Goal: Task Accomplishment & Management: Complete application form

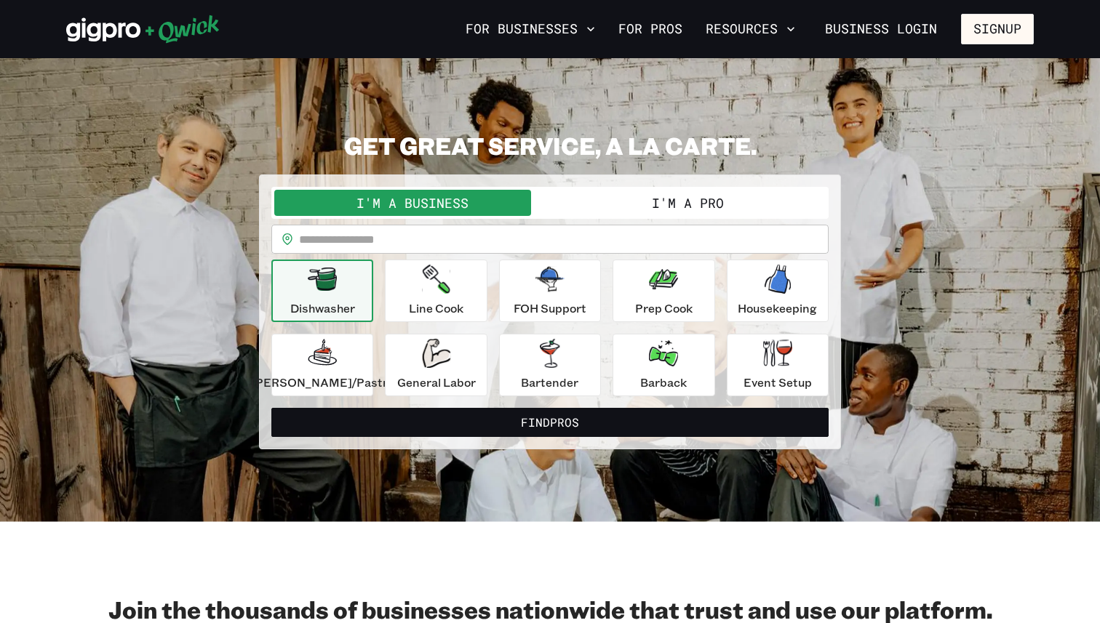
click at [648, 203] on button "I'm a Pro" at bounding box center [688, 203] width 276 height 26
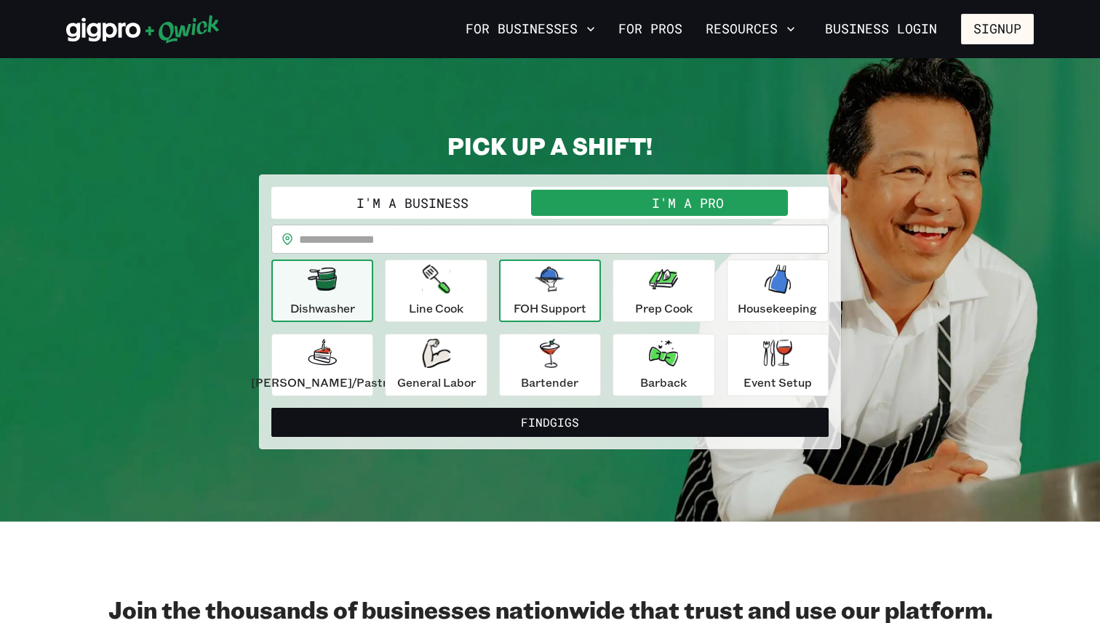
click at [569, 307] on p "FOH Support" at bounding box center [550, 308] width 73 height 17
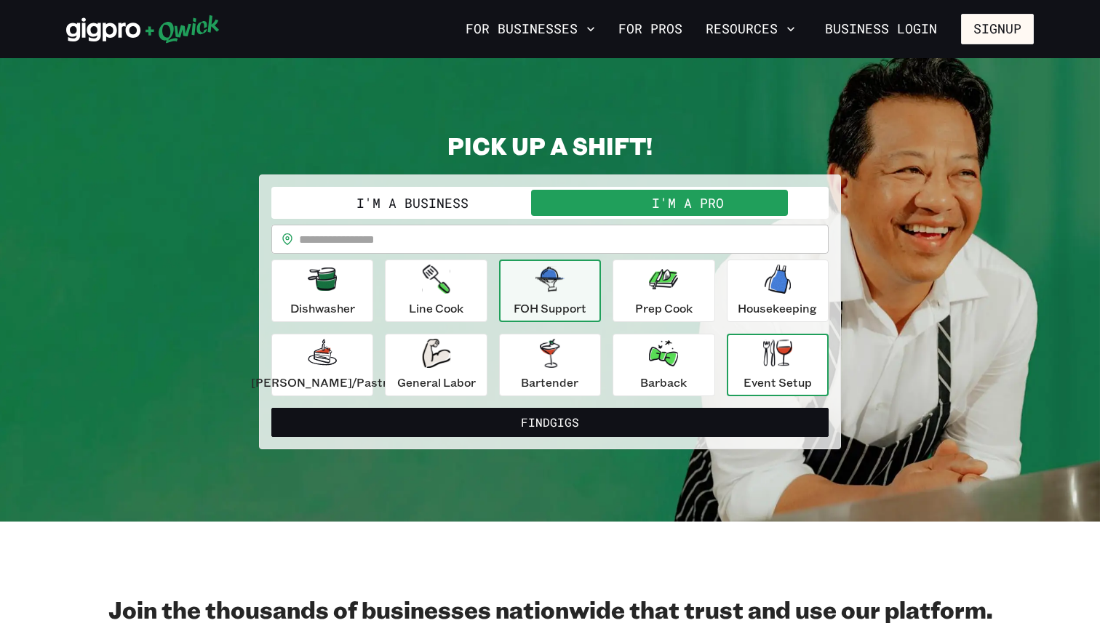
click at [770, 386] on p "Event Setup" at bounding box center [777, 382] width 68 height 17
click at [556, 307] on p "FOH Support" at bounding box center [550, 308] width 73 height 17
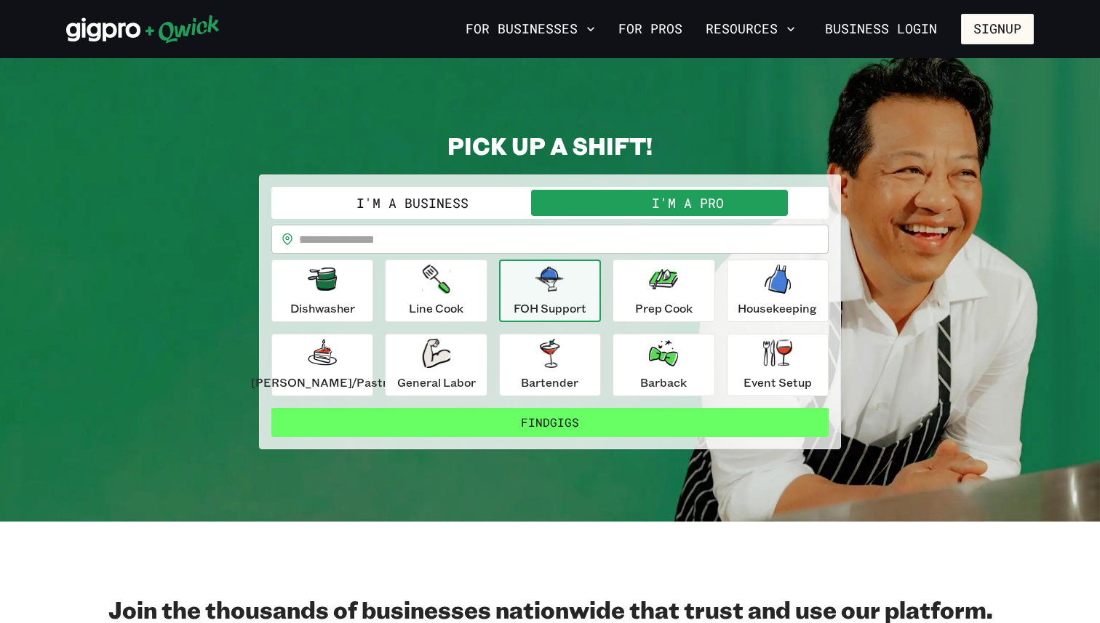
click at [533, 426] on button "Find Gigs" at bounding box center [549, 422] width 557 height 29
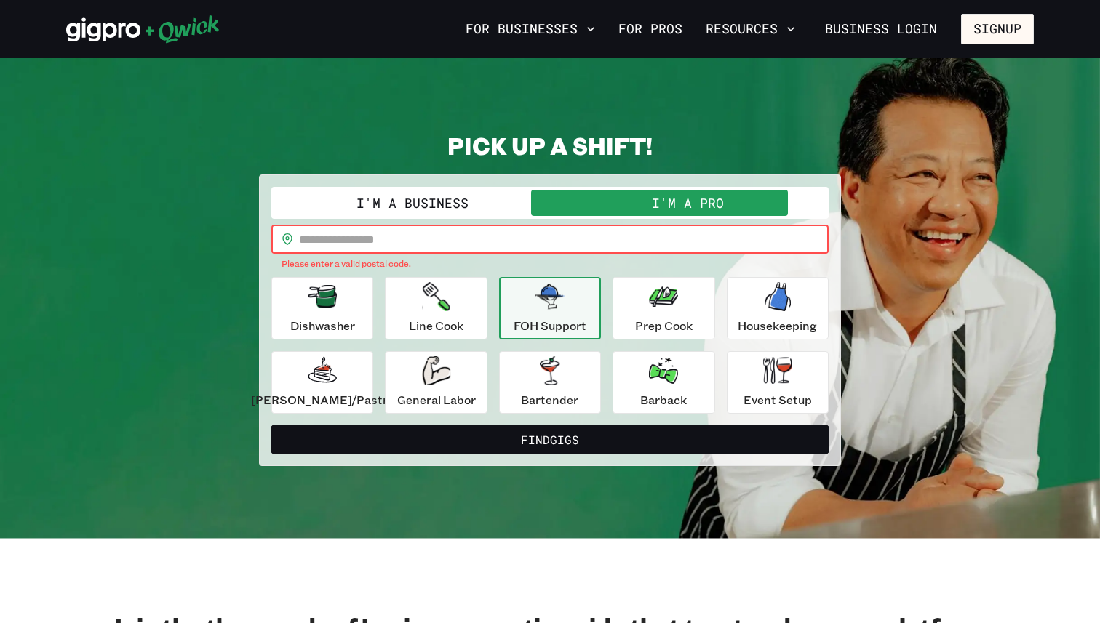
click at [404, 244] on input "text" at bounding box center [564, 239] width 530 height 29
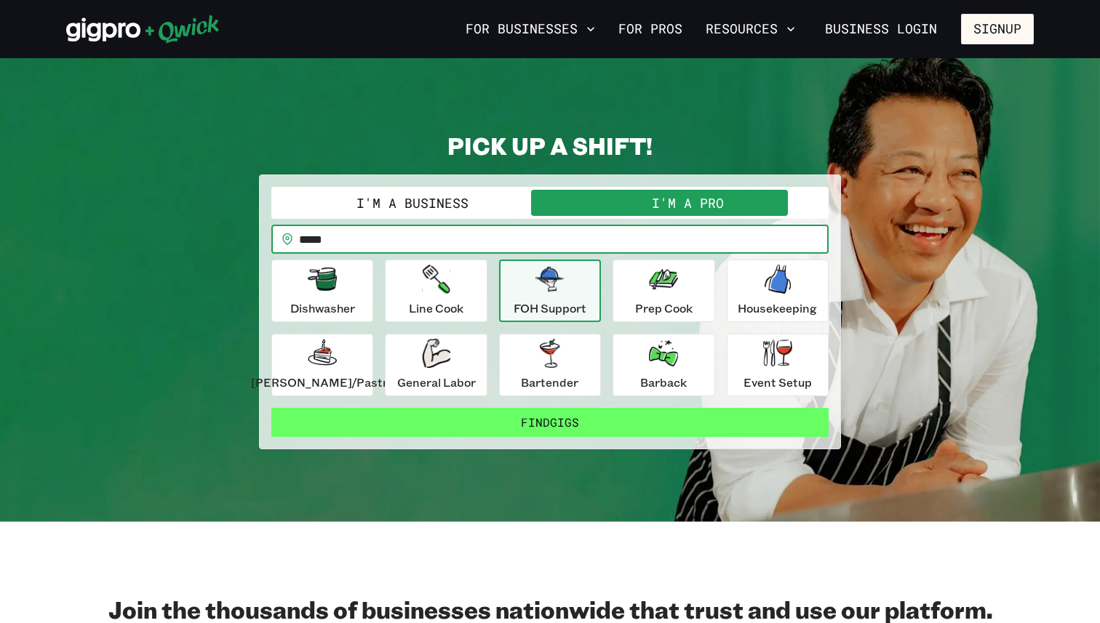
type input "*****"
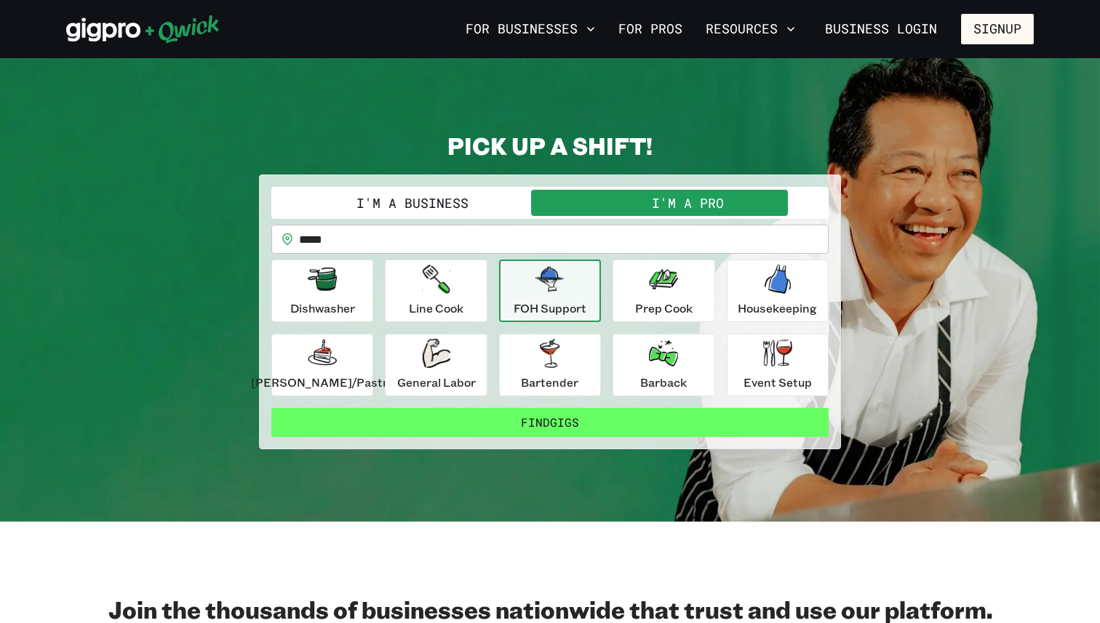
click at [545, 425] on button "Find Gigs" at bounding box center [549, 422] width 557 height 29
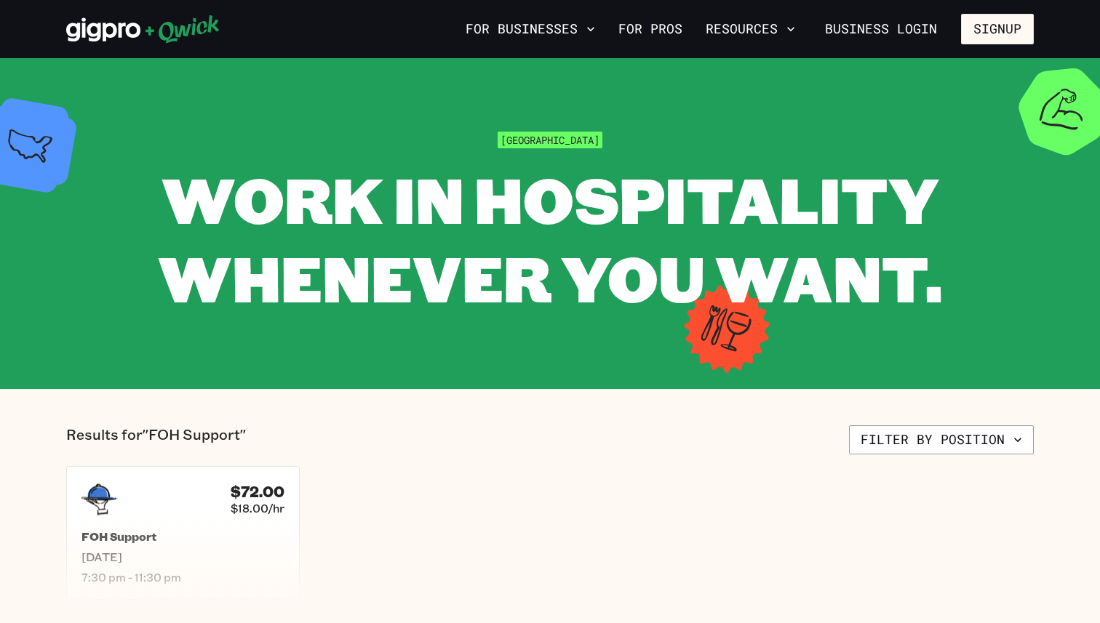
click at [544, 141] on span "[GEOGRAPHIC_DATA]" at bounding box center [550, 140] width 105 height 17
